Goal: Task Accomplishment & Management: Use online tool/utility

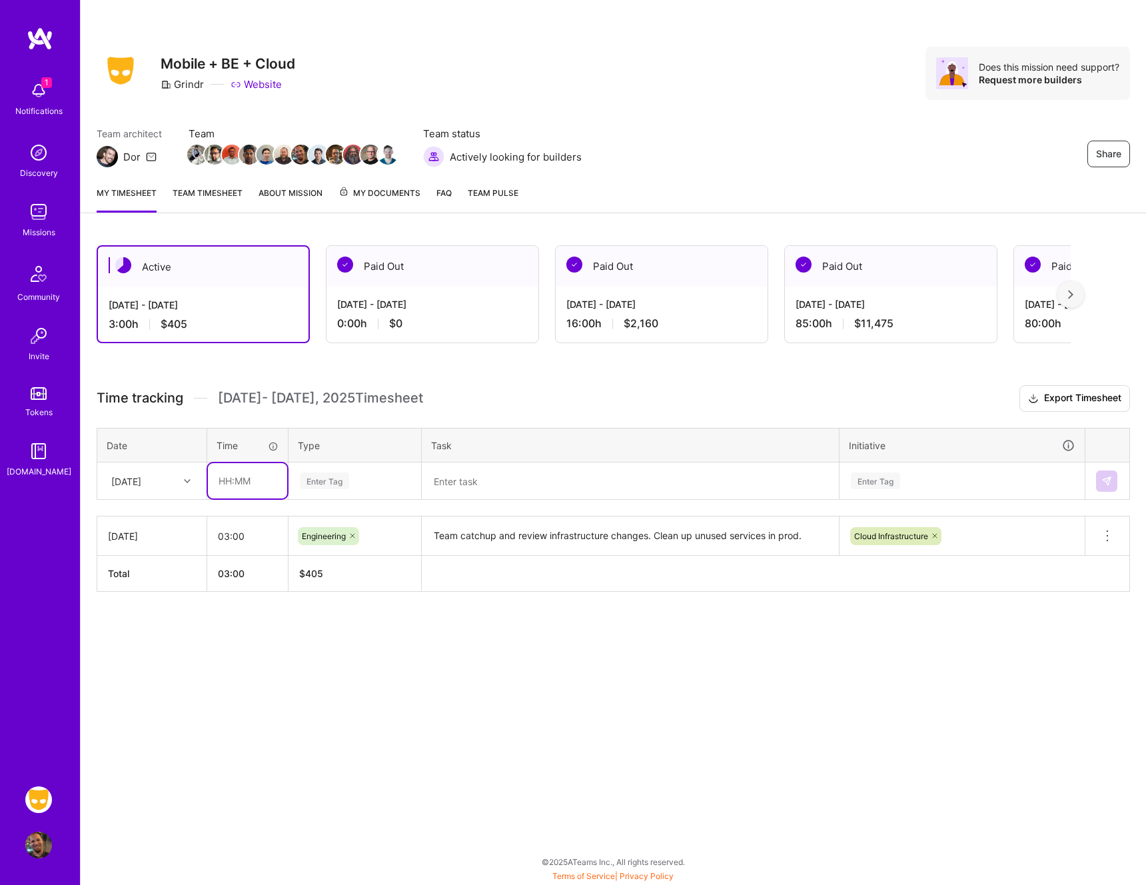
click at [229, 479] on input "text" at bounding box center [247, 480] width 79 height 35
type input "01:00"
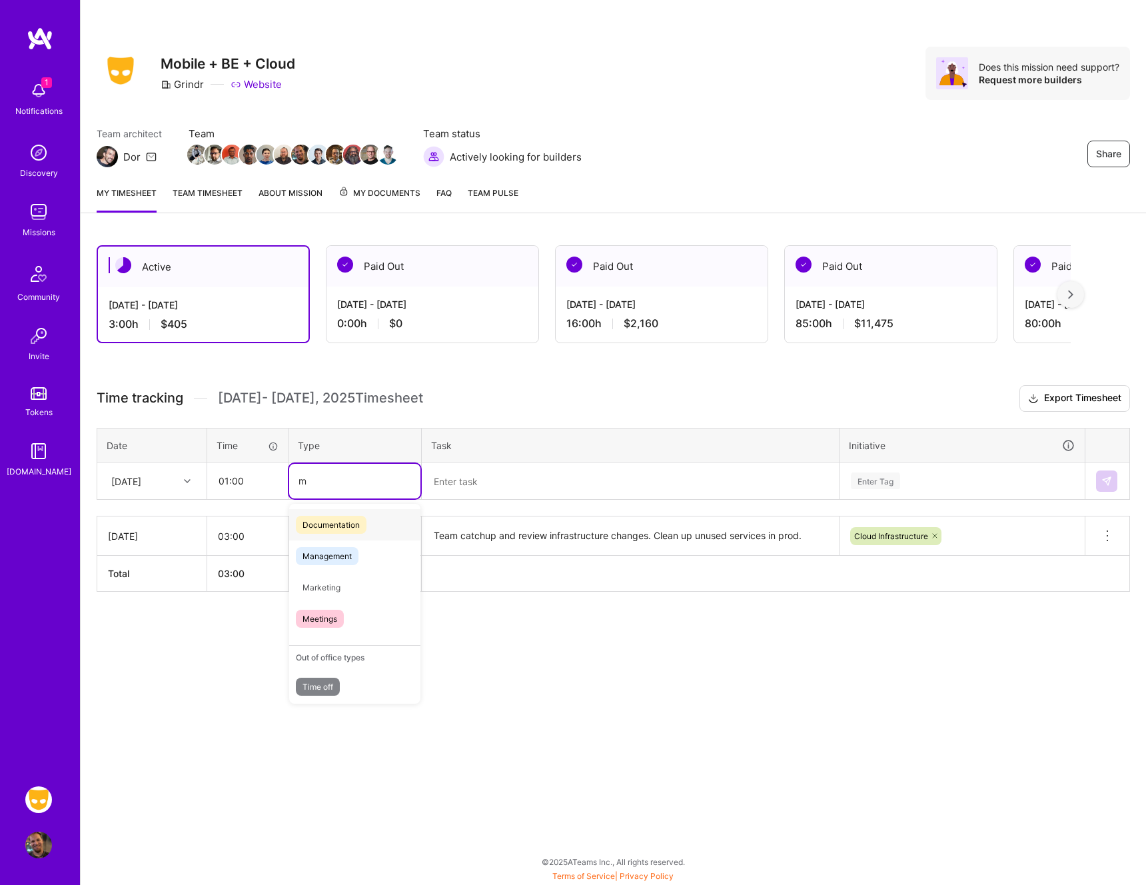
type input "me"
click at [506, 486] on textarea at bounding box center [630, 481] width 414 height 35
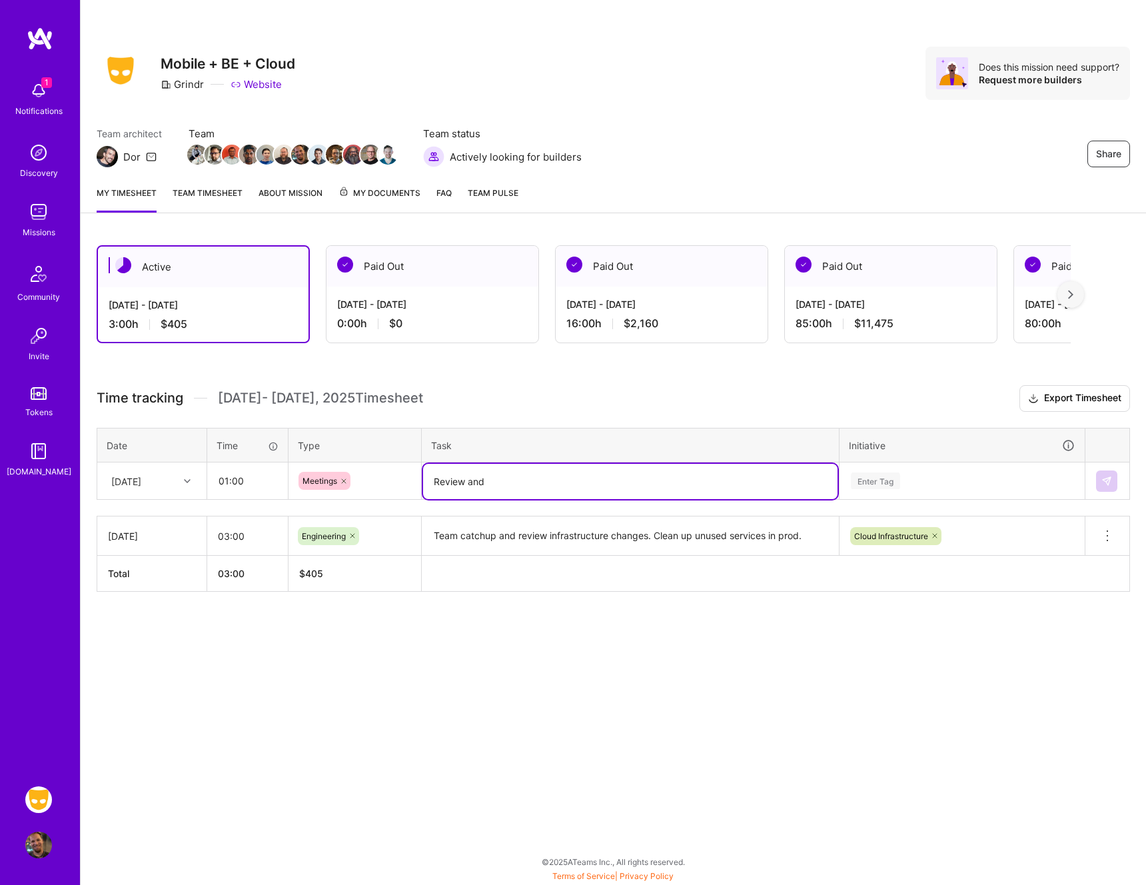
click at [530, 480] on textarea "Review and" at bounding box center [630, 481] width 414 height 35
type textarea "Review and sync up meetings for infrastructure team."
click at [900, 486] on div "Enter Tag" at bounding box center [875, 480] width 49 height 21
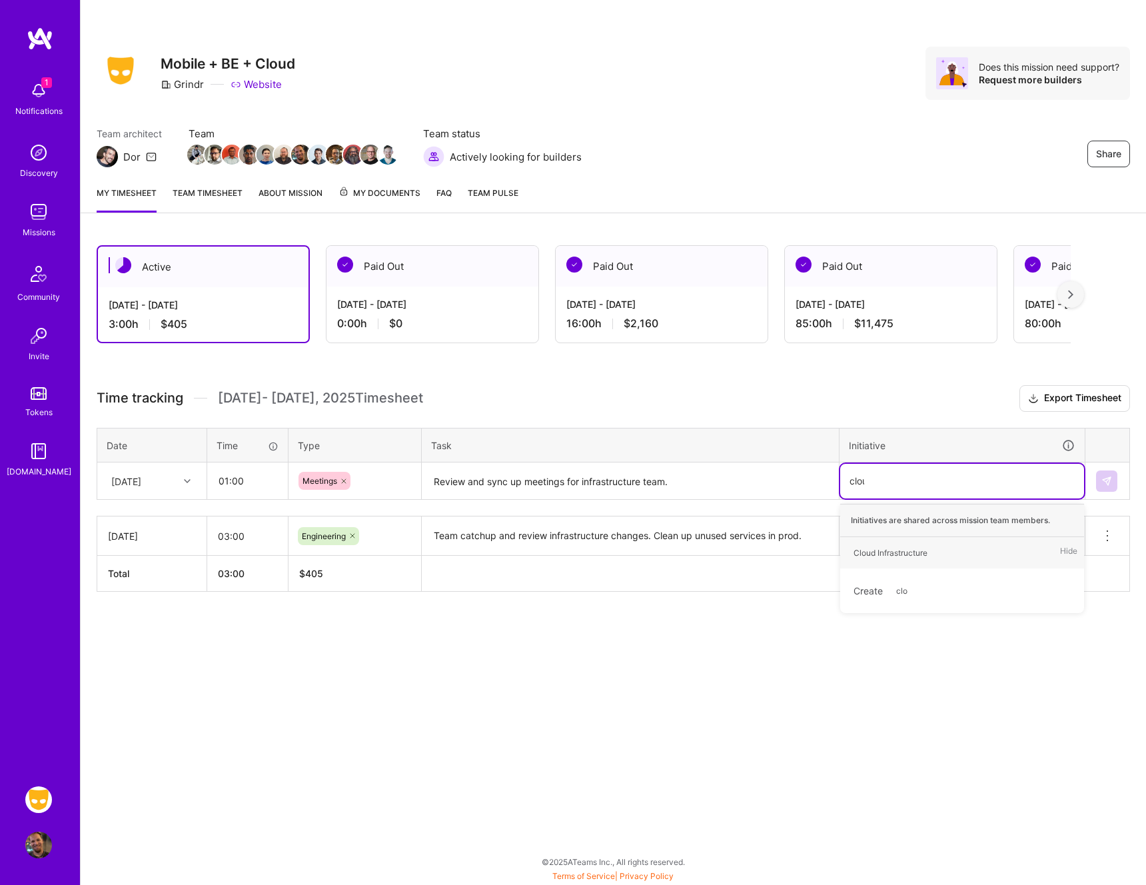
type input "cloud"
click at [894, 550] on div "Cloud Infrastructure" at bounding box center [891, 553] width 74 height 14
click at [1107, 488] on button at bounding box center [1106, 480] width 21 height 21
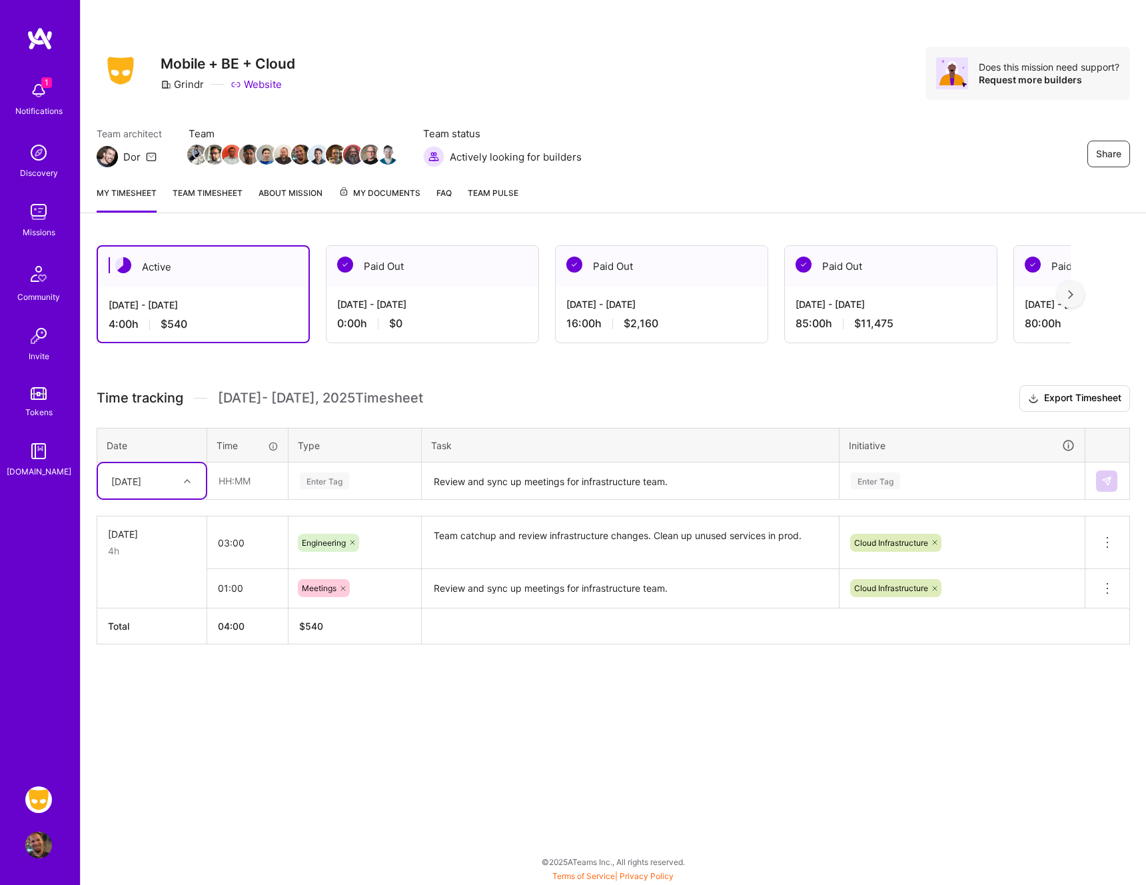
click at [174, 479] on div "[DATE]" at bounding box center [142, 481] width 74 height 22
click at [121, 690] on div "[DATE]" at bounding box center [152, 688] width 108 height 25
click at [243, 479] on input "text" at bounding box center [247, 480] width 79 height 35
type input "01:00"
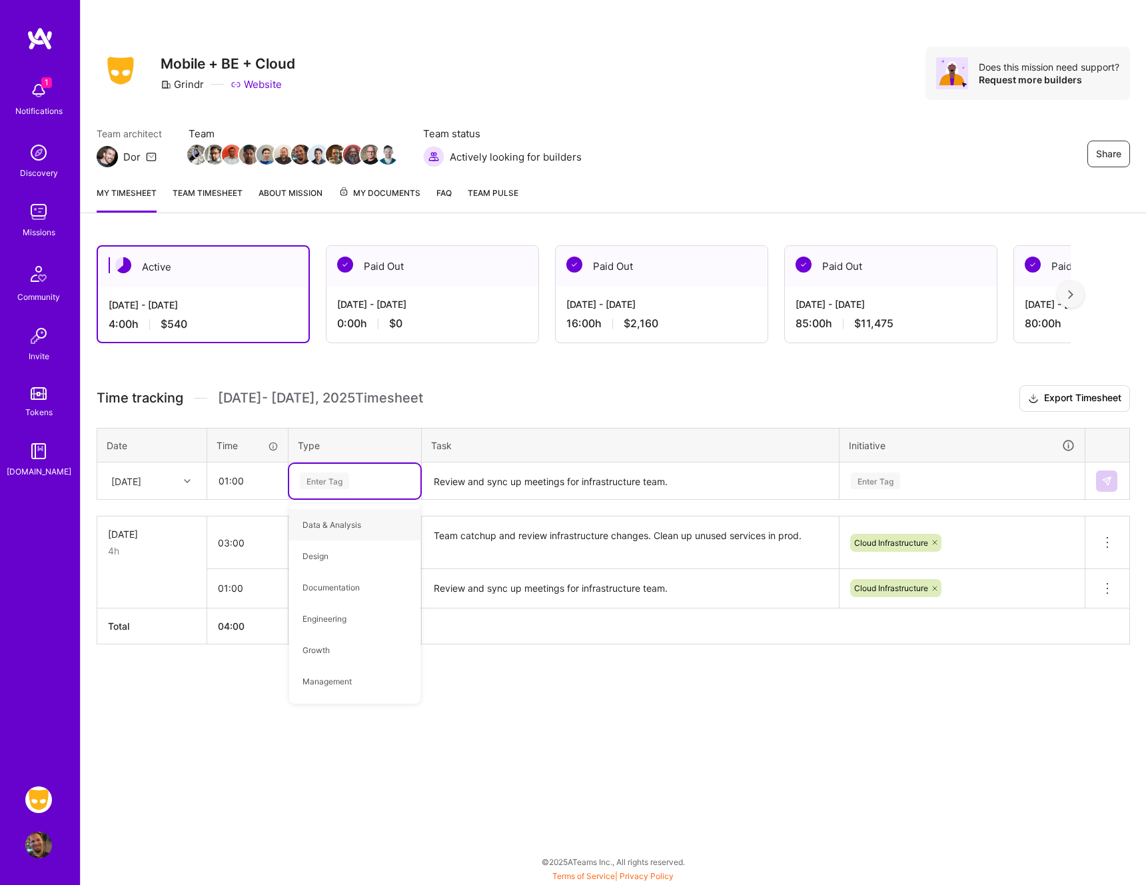
click at [661, 598] on textarea "Review and sync up meetings for infrastructure team." at bounding box center [630, 588] width 414 height 37
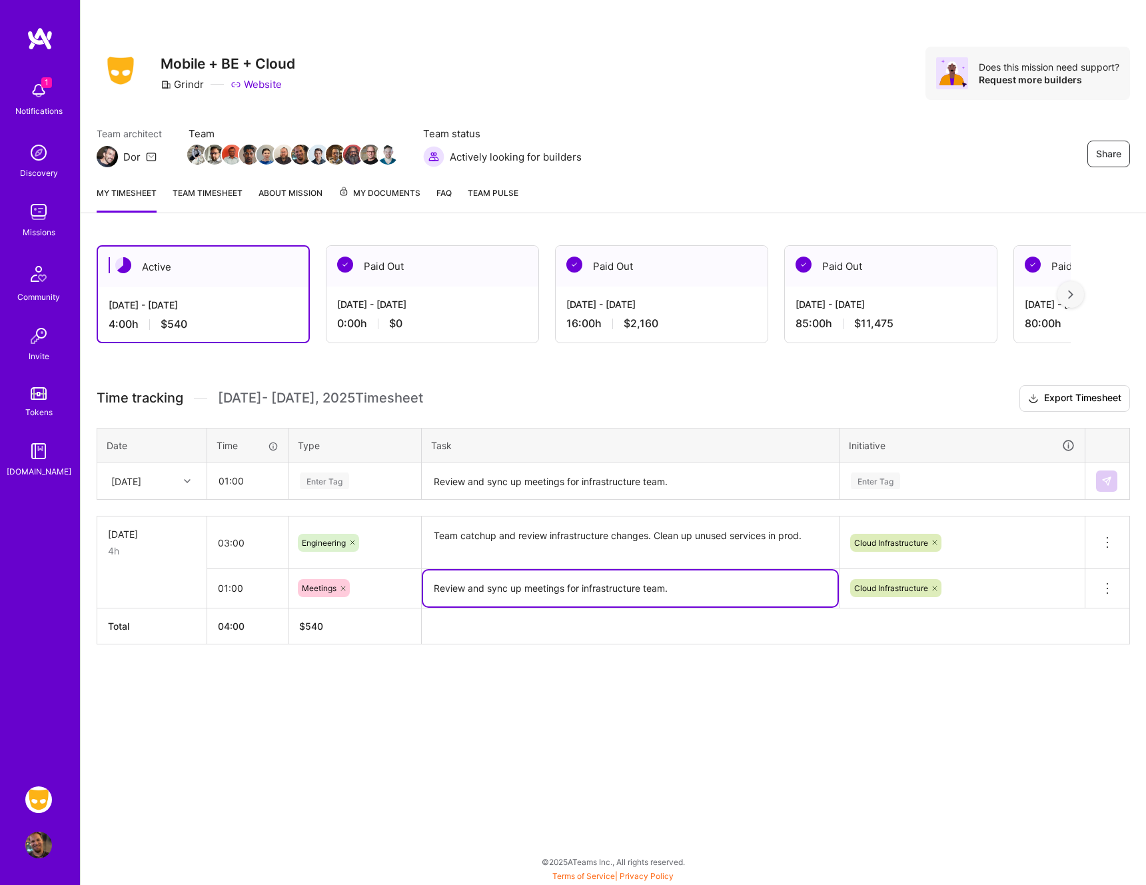
drag, startPoint x: 676, startPoint y: 590, endPoint x: 430, endPoint y: 589, distance: 245.9
click at [430, 589] on textarea "Review and sync up meetings for infrastructure team." at bounding box center [630, 588] width 414 height 36
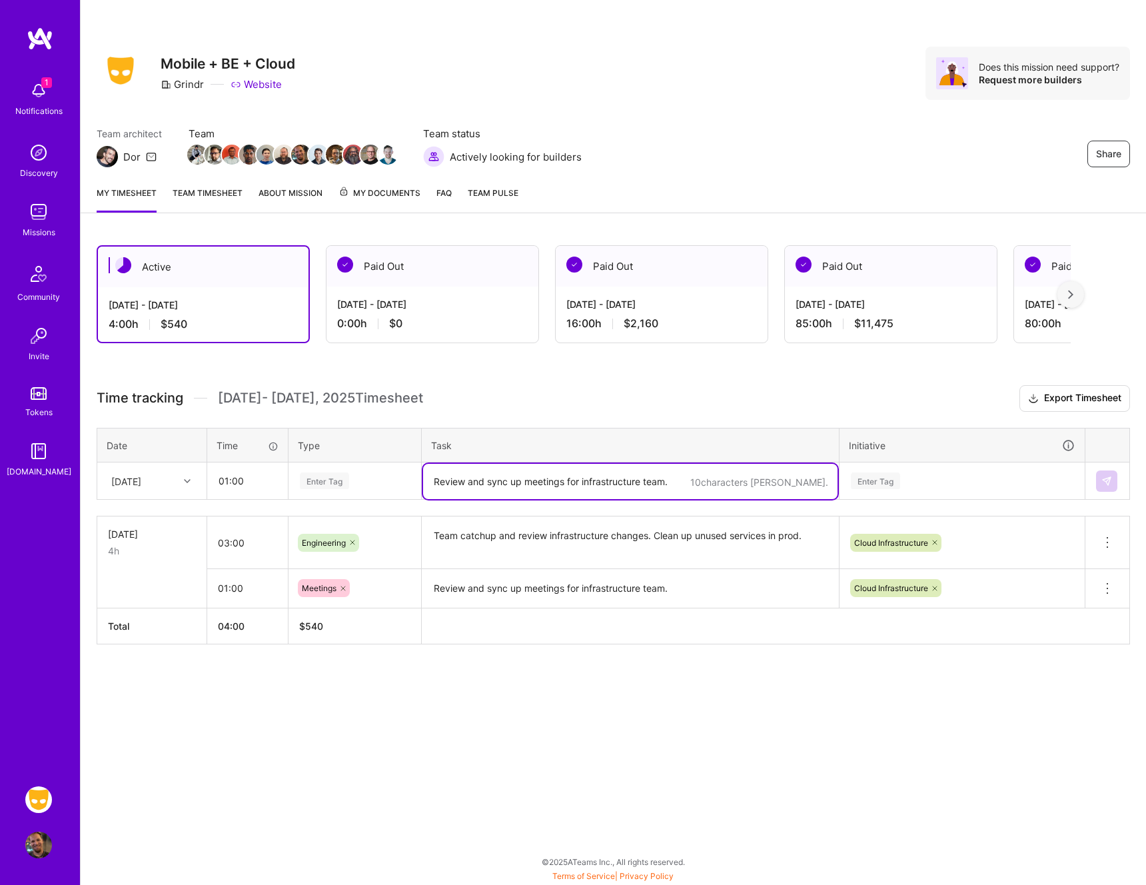
click at [463, 486] on textarea "Review and sync up meetings for infrastructure team." at bounding box center [630, 481] width 414 height 35
paste textarea "Review and sync up meetings for infrastructure team."
type textarea "Review and sync up meetings for infrastructure team."
click at [351, 475] on div "Enter Tag" at bounding box center [355, 480] width 113 height 17
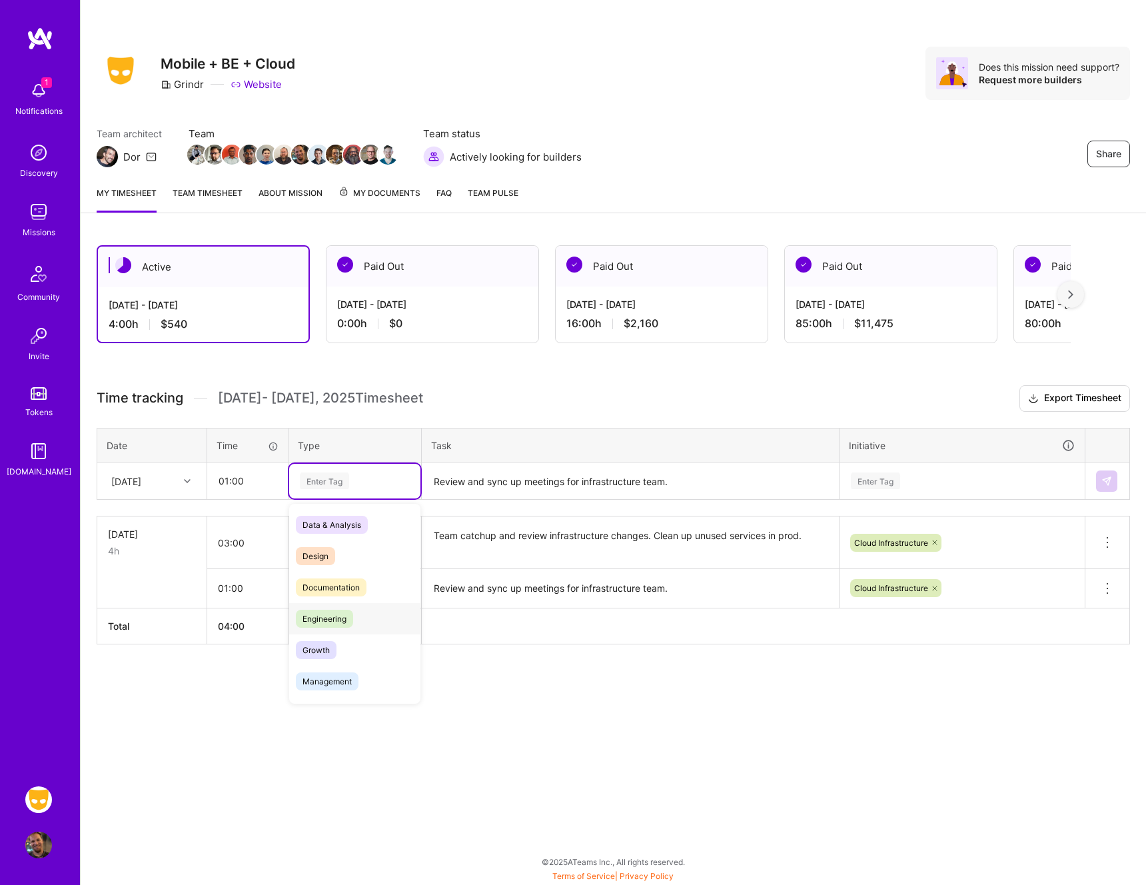
drag, startPoint x: 342, startPoint y: 605, endPoint x: 380, endPoint y: 586, distance: 42.3
click at [342, 605] on div "Engineering" at bounding box center [354, 618] width 131 height 31
click at [355, 480] on icon at bounding box center [353, 481] width 8 height 8
click at [350, 484] on div "Enter Tag" at bounding box center [355, 480] width 113 height 17
type input "mee"
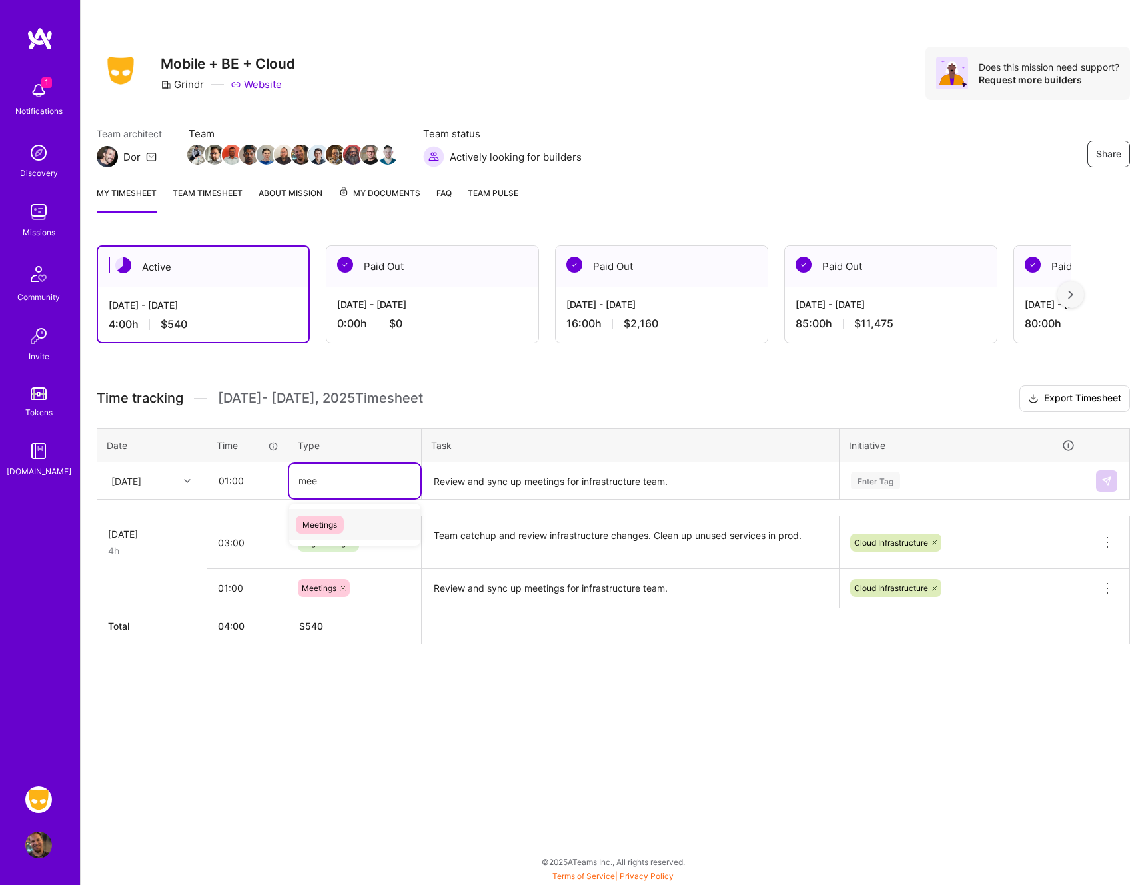
click at [357, 522] on div "Meetings" at bounding box center [354, 524] width 131 height 31
type input "e"
drag, startPoint x: 498, startPoint y: 817, endPoint x: 430, endPoint y: 703, distance: 132.7
click at [490, 807] on div "Share Mobile + BE + Cloud Grindr Website Does this mission need support? Reques…" at bounding box center [613, 442] width 1066 height 885
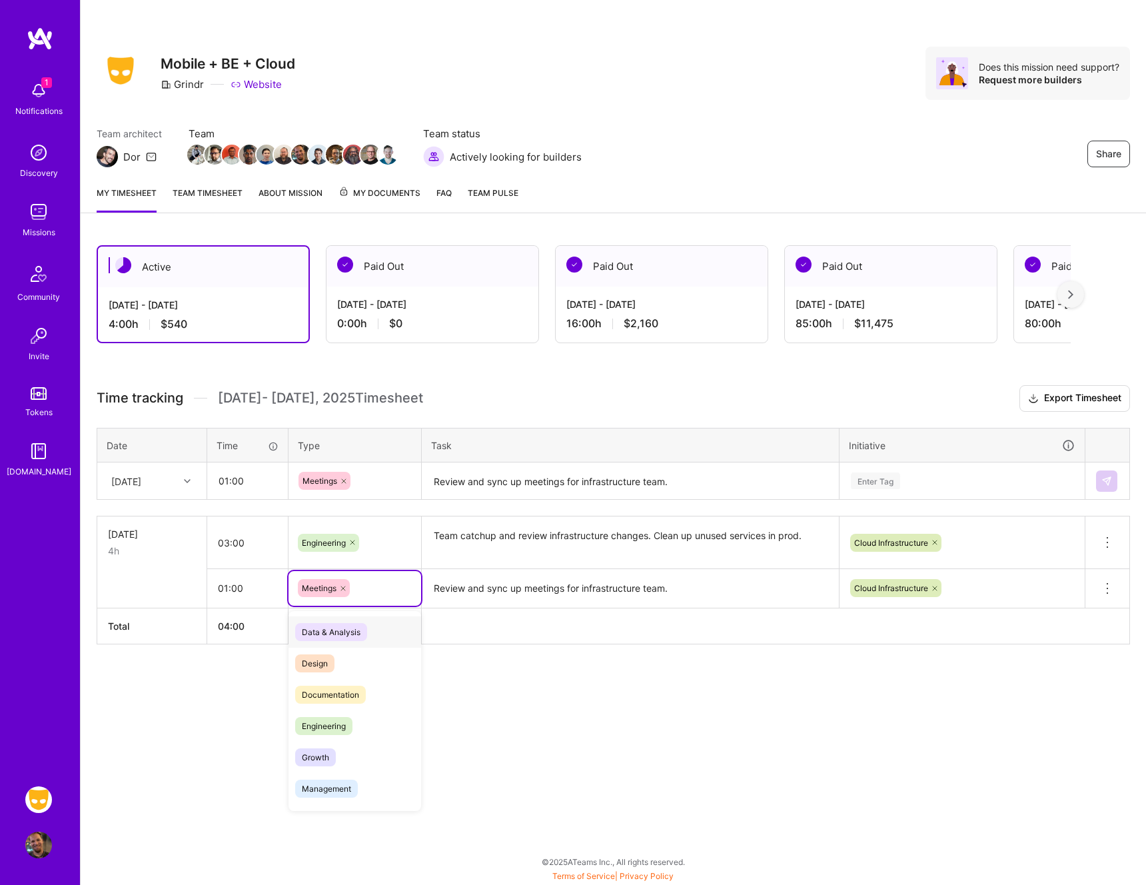
click at [380, 594] on div "Meetings" at bounding box center [355, 588] width 114 height 18
type input "engin"
click at [350, 640] on div "Engineering" at bounding box center [355, 631] width 133 height 31
click at [354, 584] on icon at bounding box center [352, 588] width 8 height 8
type input "mee"
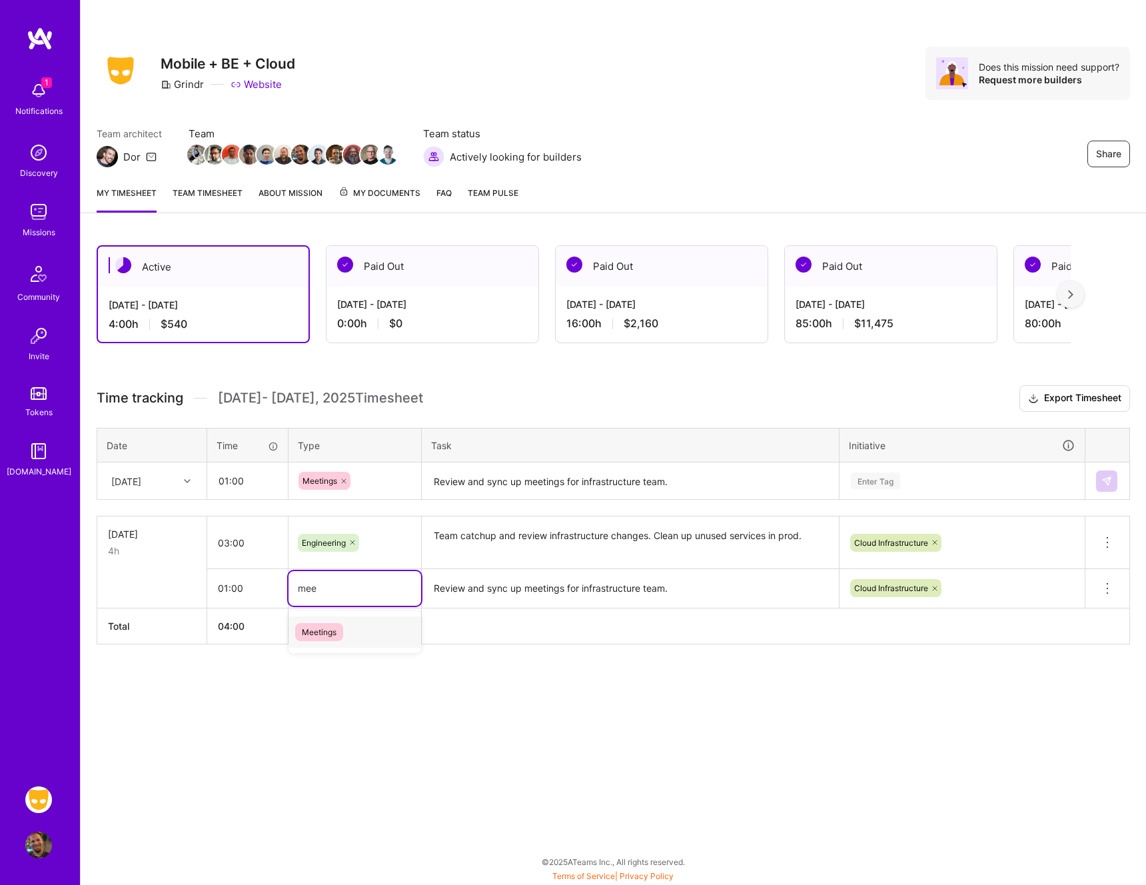
click at [353, 626] on div "Meetings" at bounding box center [355, 631] width 133 height 31
click at [809, 704] on div "Active [DATE] - [DATE] 4:00 h $540 Paid Out [DATE] - [DATE] 0:00 h $0 Paid Out …" at bounding box center [613, 469] width 1065 height 480
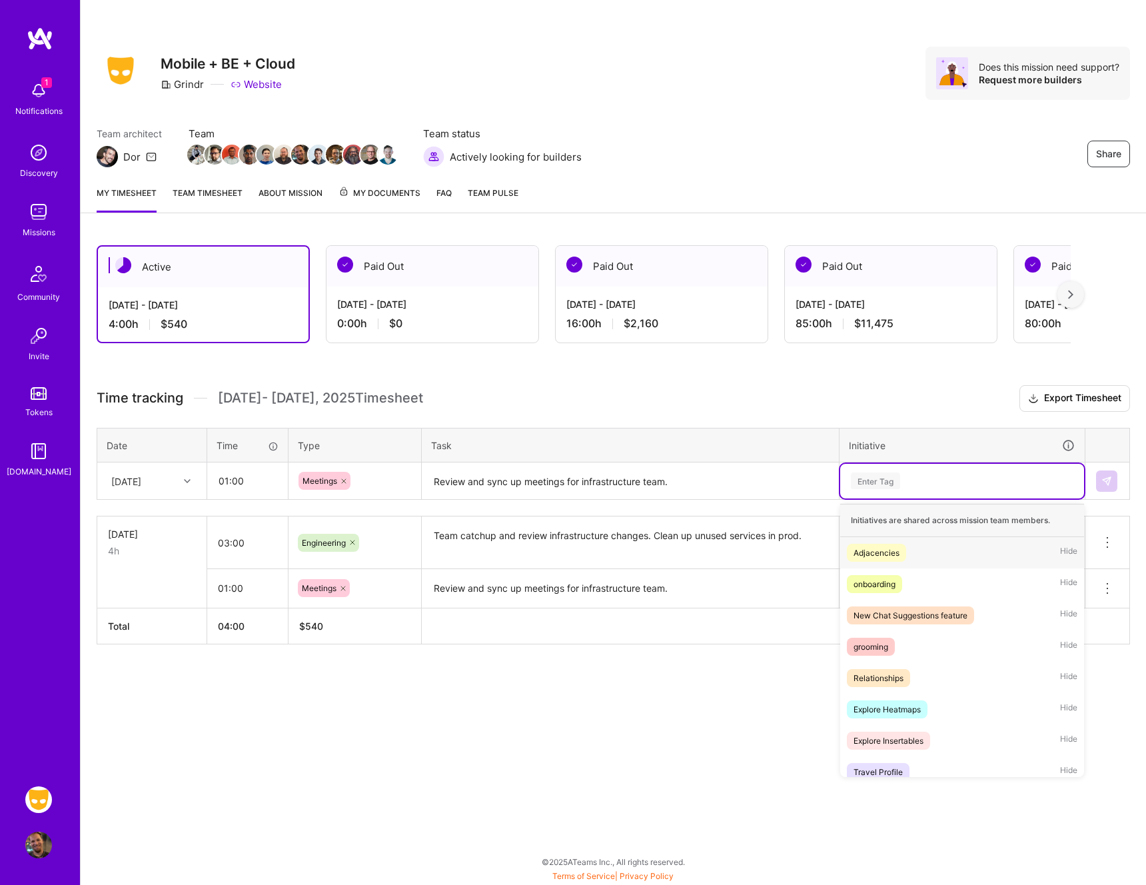
click at [914, 478] on div "Enter Tag" at bounding box center [962, 480] width 225 height 17
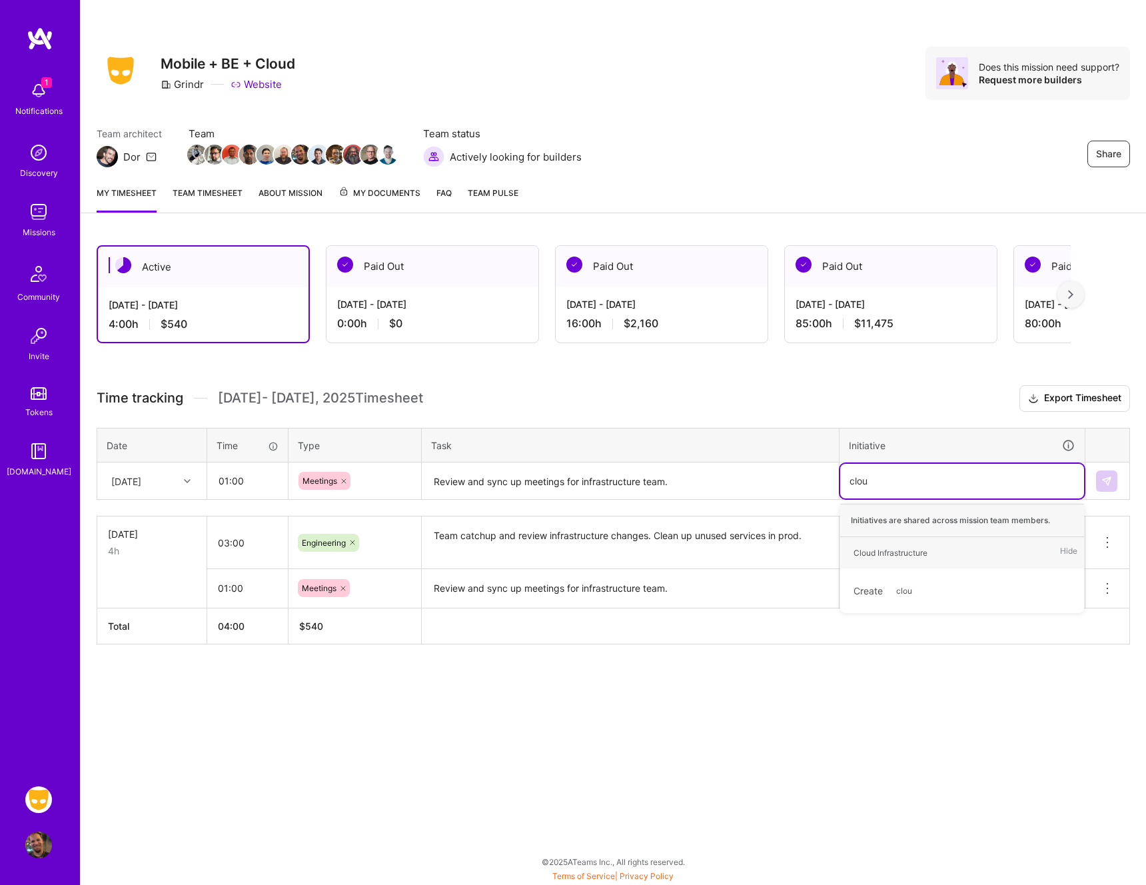
type input "cloud"
click at [904, 546] on div "Cloud Infrastructure" at bounding box center [891, 553] width 74 height 14
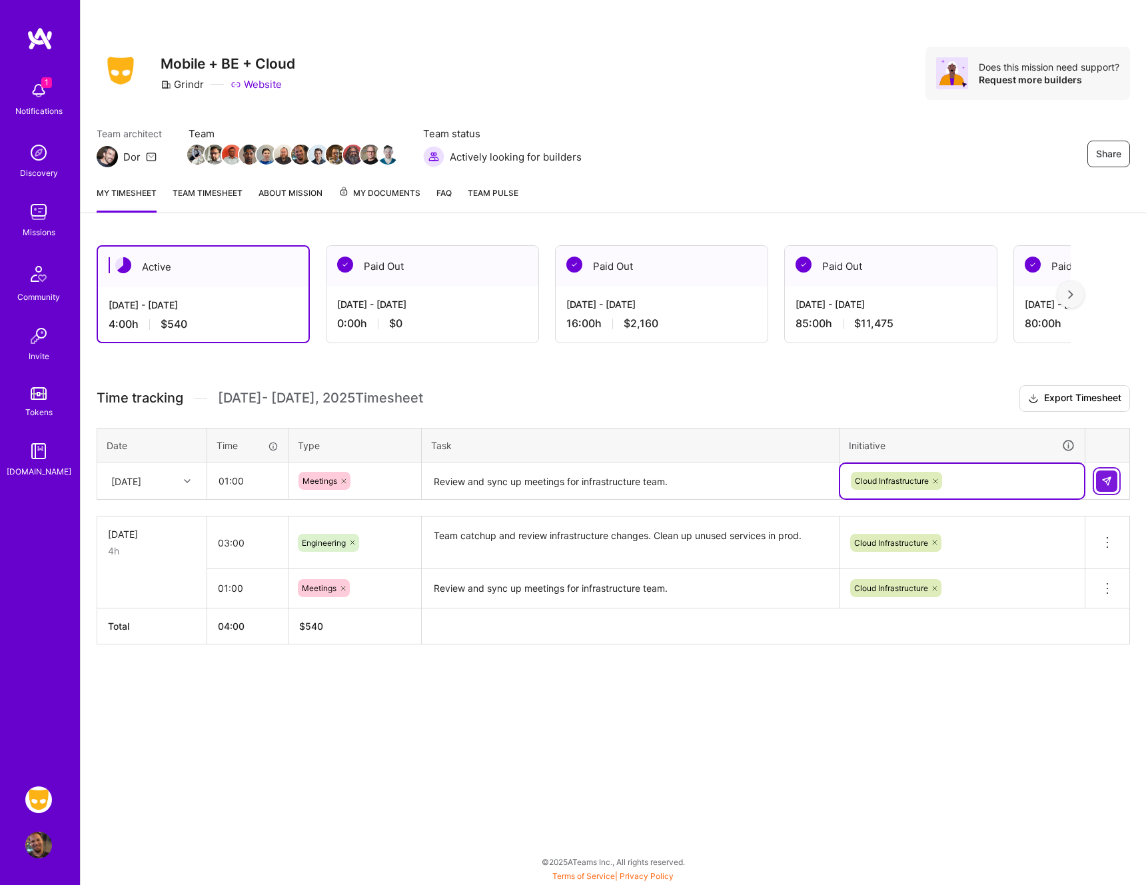
click at [1102, 479] on img at bounding box center [1106, 481] width 11 height 11
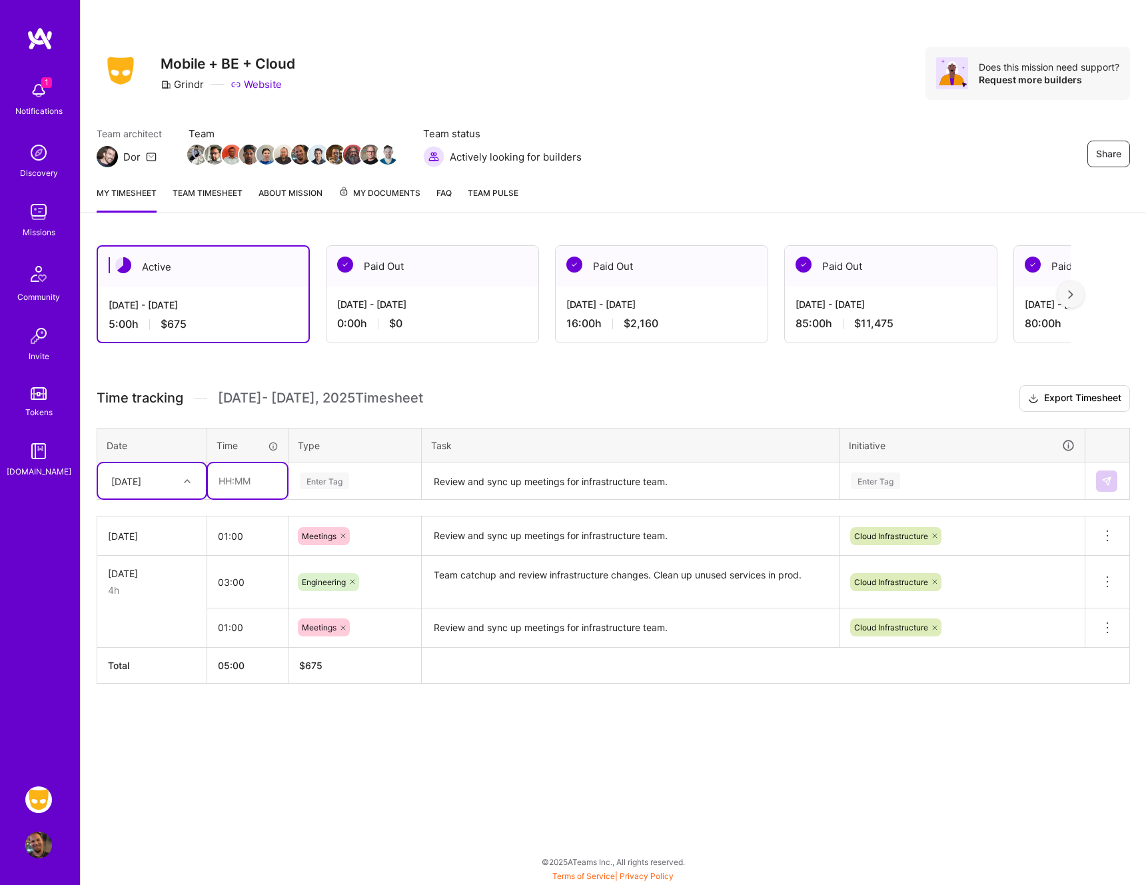
click at [273, 481] on input "text" at bounding box center [247, 480] width 79 height 35
type input "04:00"
click at [348, 480] on div "Enter Tag" at bounding box center [324, 480] width 49 height 21
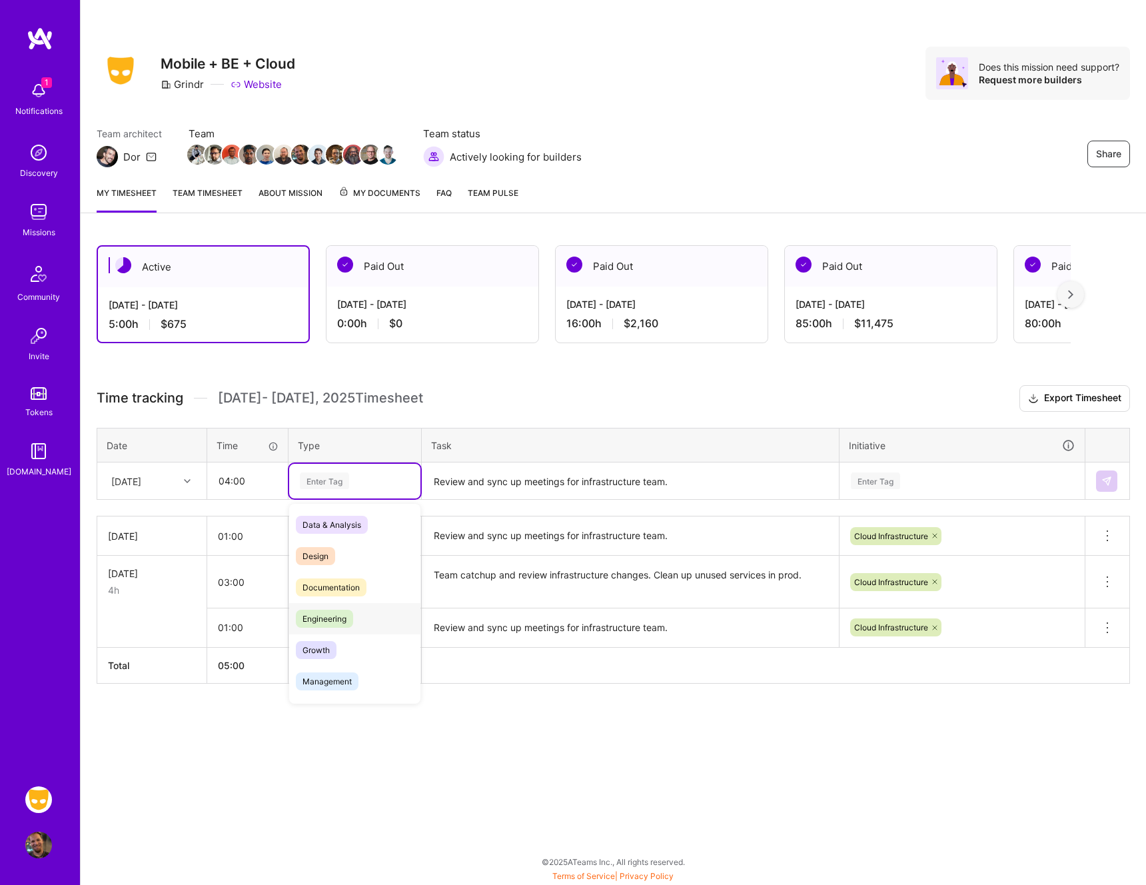
click at [346, 610] on span "Engineering" at bounding box center [324, 619] width 57 height 18
click at [934, 478] on div "Enter Tag" at bounding box center [962, 480] width 225 height 17
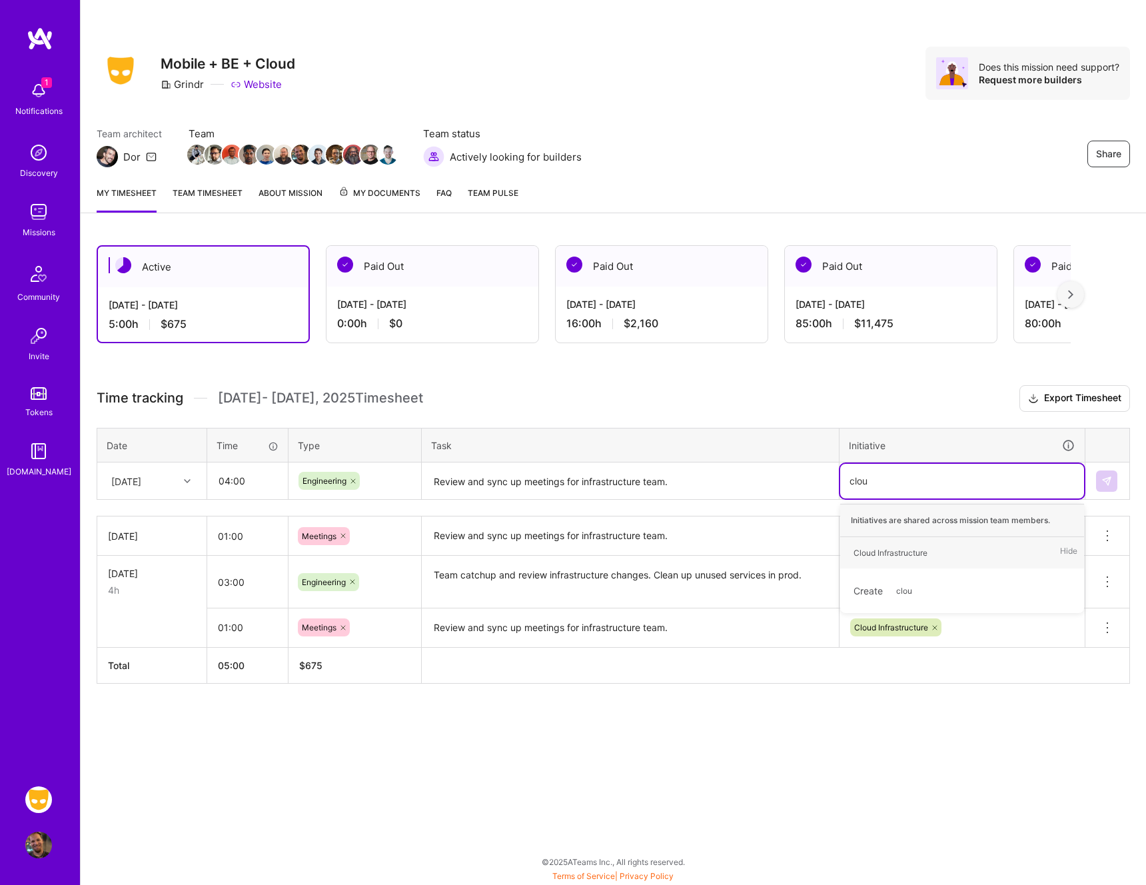
type input "cloud"
click at [915, 549] on div "Cloud Infrastructure" at bounding box center [891, 553] width 74 height 14
click at [562, 485] on textarea "Review and sync up meetings for infrastructure team." at bounding box center [630, 481] width 414 height 35
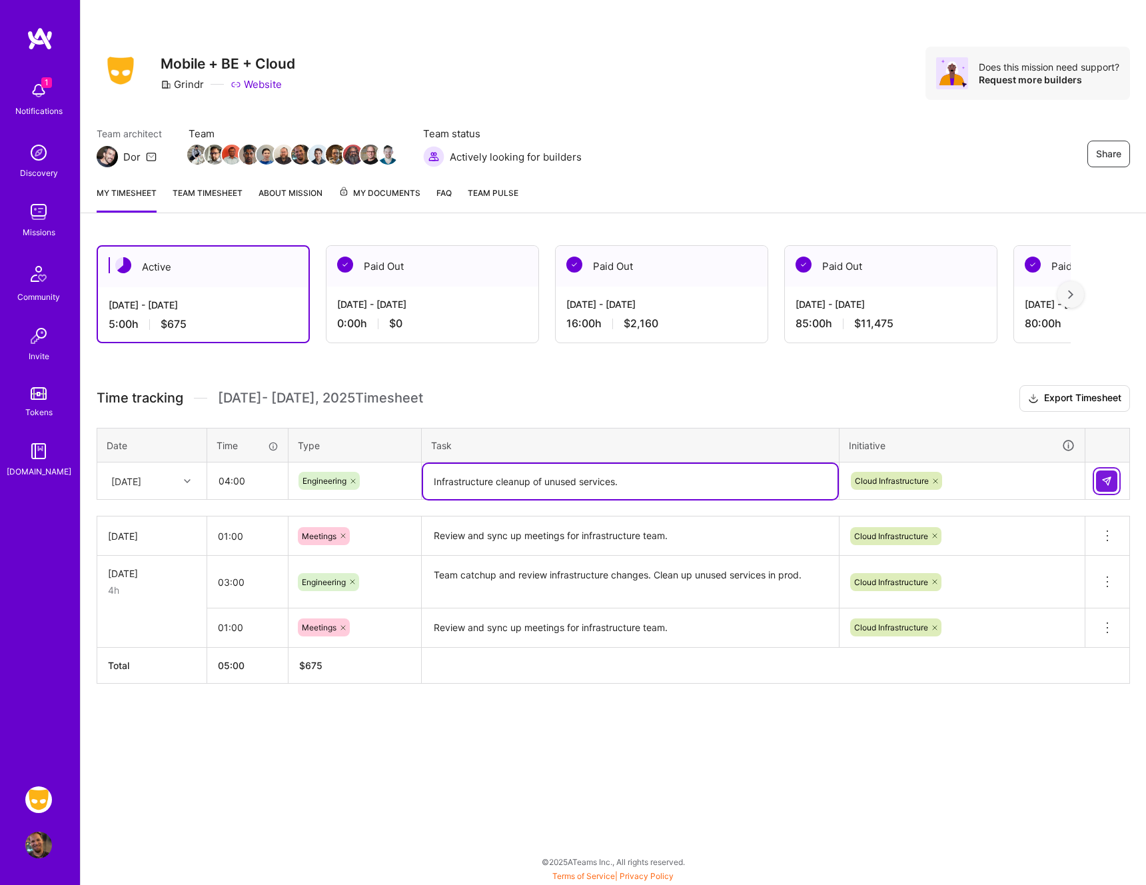
type textarea "Infrastructure cleanup of unused services."
click at [1097, 479] on button at bounding box center [1106, 480] width 21 height 21
